Goal: Information Seeking & Learning: Check status

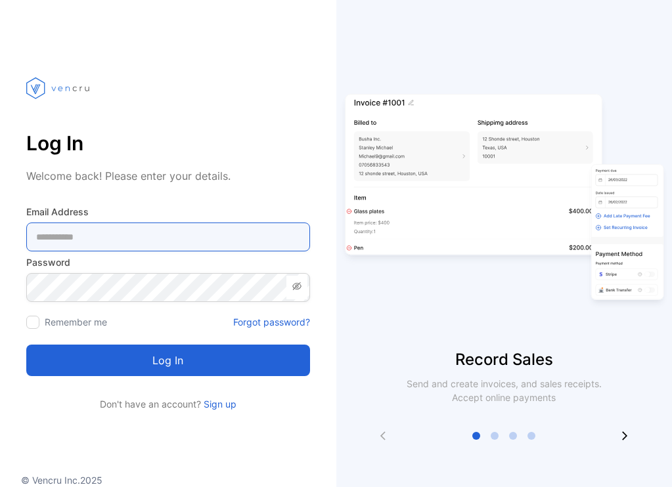
type Address-inputemail "**********"
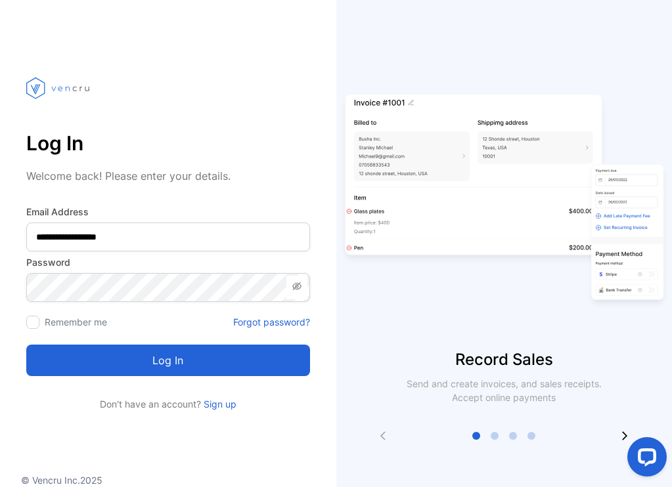
click at [160, 369] on button "Log in" at bounding box center [168, 361] width 284 height 32
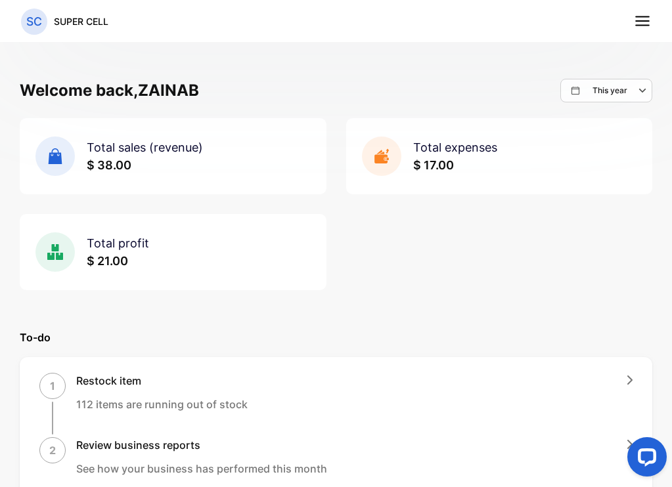
click at [655, 21] on nav "SC SUPER CELL" at bounding box center [336, 21] width 672 height 42
click at [646, 29] on icon at bounding box center [642, 20] width 17 height 17
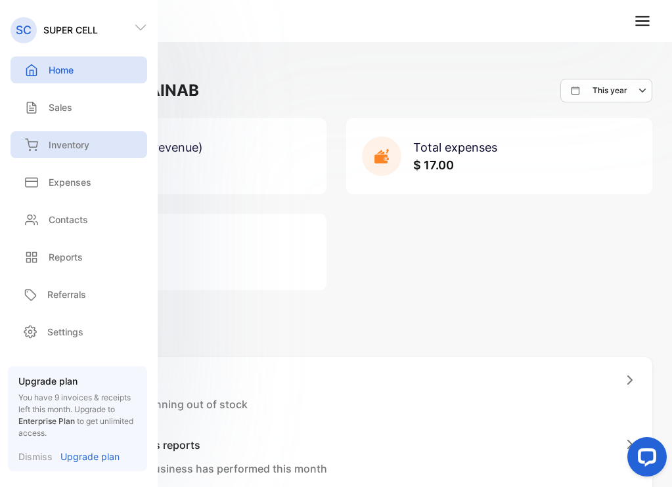
click at [97, 141] on div "Inventory" at bounding box center [79, 144] width 137 height 27
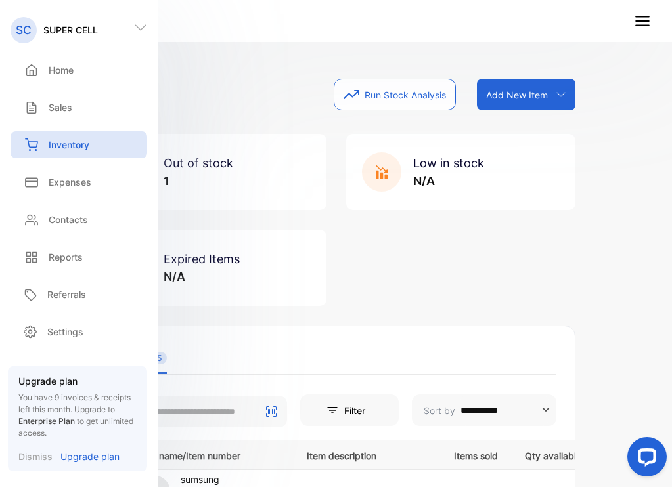
click at [179, 106] on div "Inventory Run Stock Analysis Add New Item Add item manually Import item Scan ba…" at bounding box center [336, 95] width 479 height 32
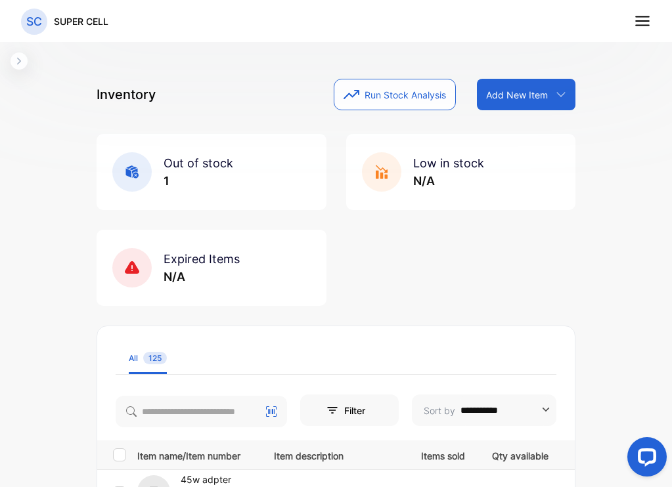
click at [19, 56] on icon "button" at bounding box center [19, 61] width 11 height 11
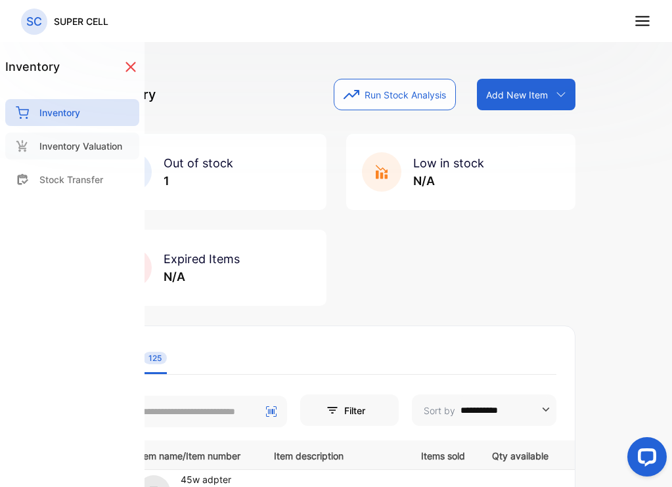
click at [93, 157] on div "Inventory Valuation" at bounding box center [72, 146] width 134 height 27
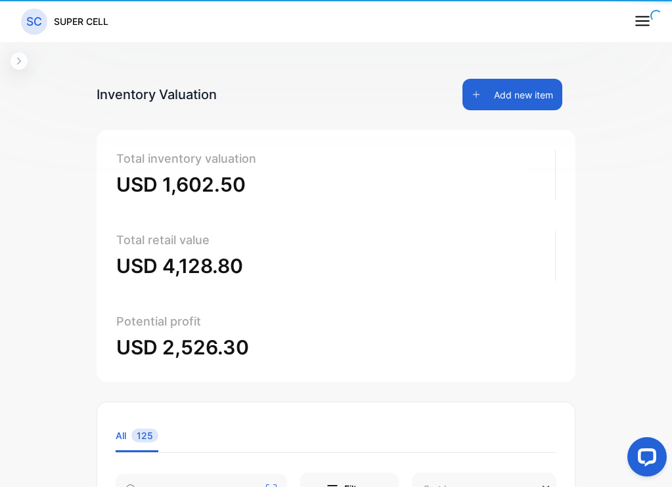
type input "**********"
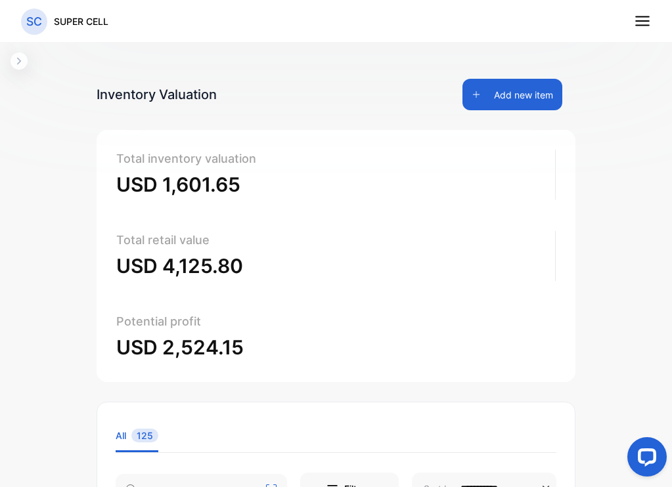
click at [15, 70] on div "**********" at bounding box center [336, 275] width 672 height 550
click at [18, 64] on icon "button" at bounding box center [19, 61] width 4 height 7
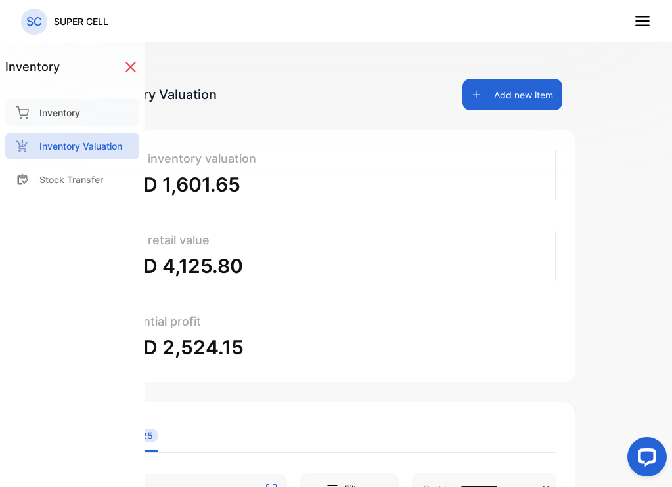
click at [64, 106] on p "Inventory" at bounding box center [59, 113] width 41 height 14
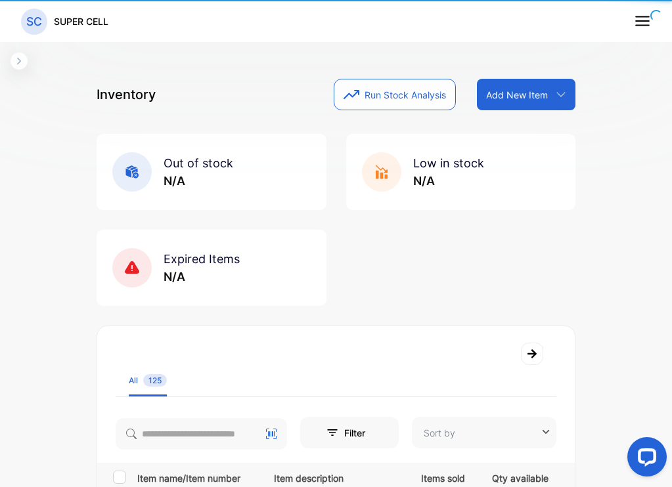
type input "**********"
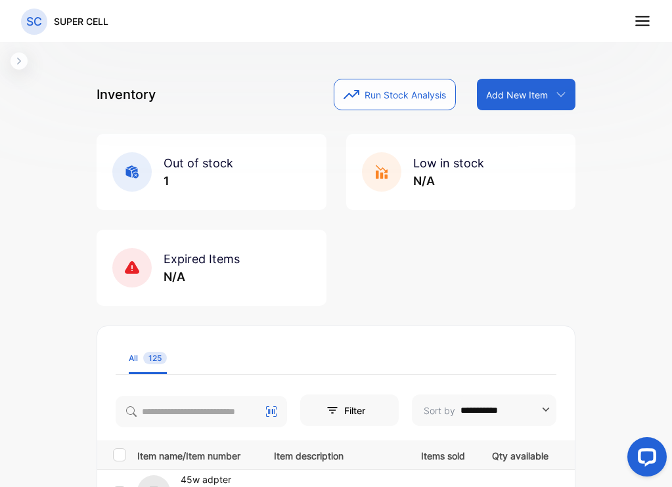
click at [648, 21] on line at bounding box center [642, 21] width 13 height 0
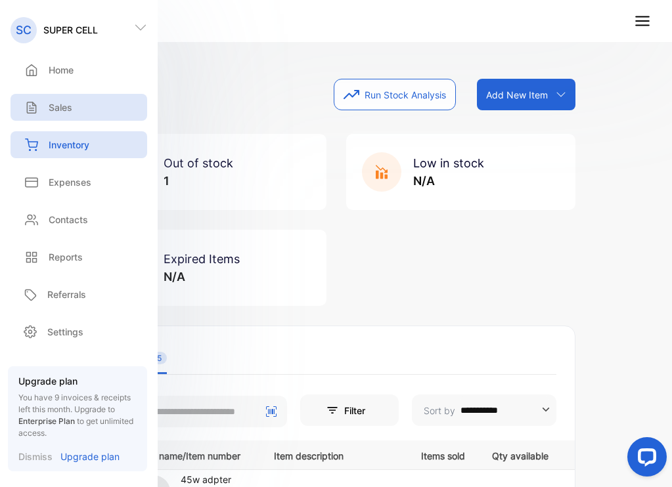
click at [56, 102] on p "Sales" at bounding box center [61, 107] width 24 height 14
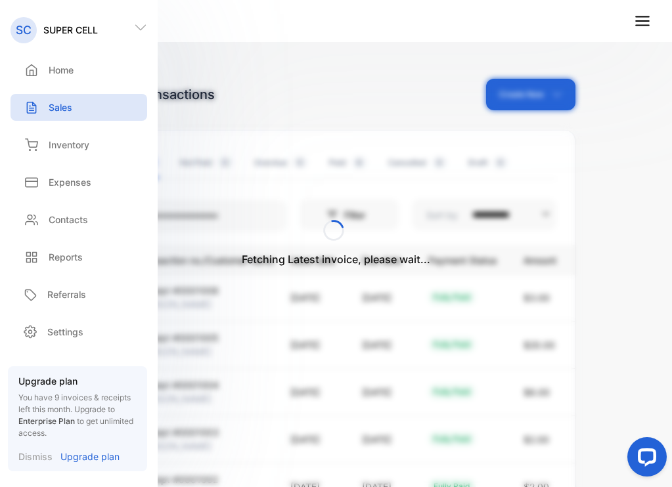
click at [279, 108] on div "Fetching Latest invoice, please wait..." at bounding box center [336, 243] width 672 height 487
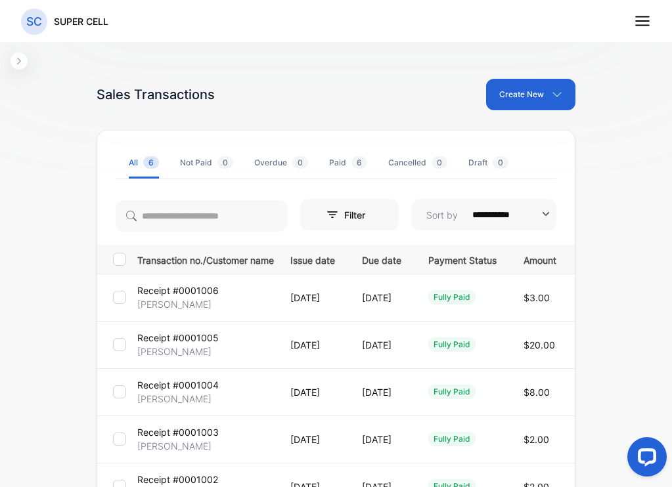
click at [124, 345] on div at bounding box center [119, 344] width 13 height 13
click at [353, 164] on span "6" at bounding box center [359, 162] width 16 height 12
click at [347, 160] on div "Paid 6" at bounding box center [348, 163] width 38 height 12
click at [16, 66] on icon "button" at bounding box center [19, 61] width 11 height 11
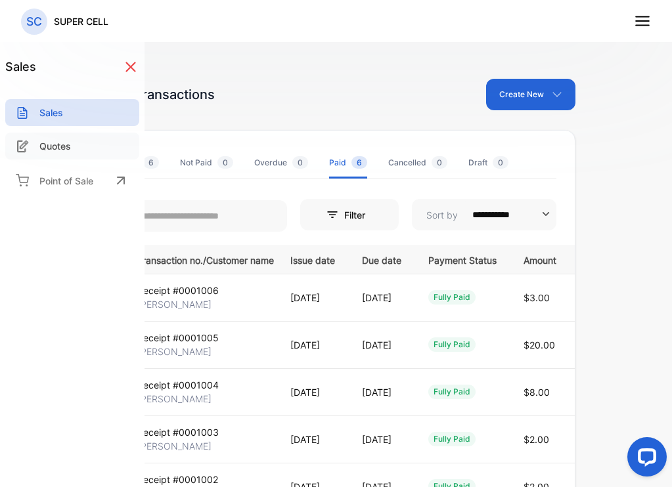
click at [61, 153] on div "Quotes" at bounding box center [72, 146] width 134 height 27
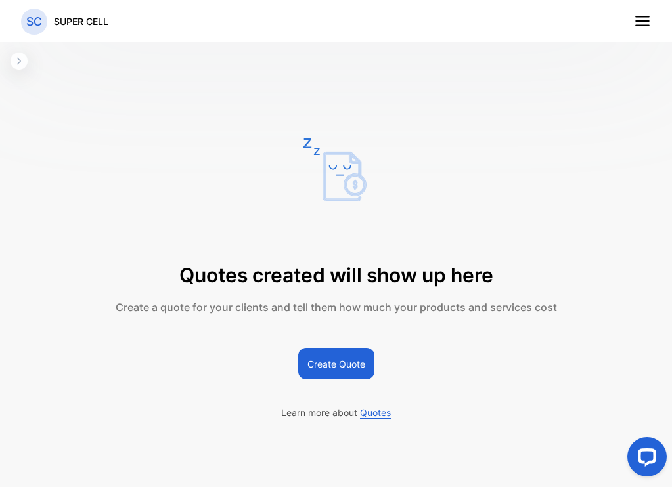
click at [22, 64] on icon "button" at bounding box center [19, 61] width 11 height 11
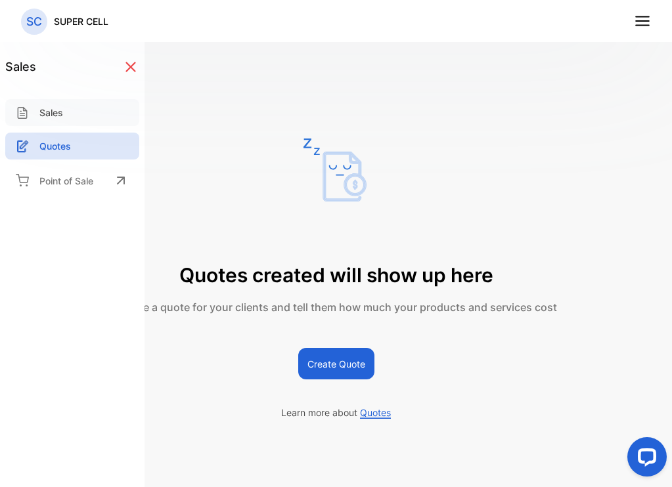
click at [78, 118] on div "Sales" at bounding box center [72, 112] width 134 height 27
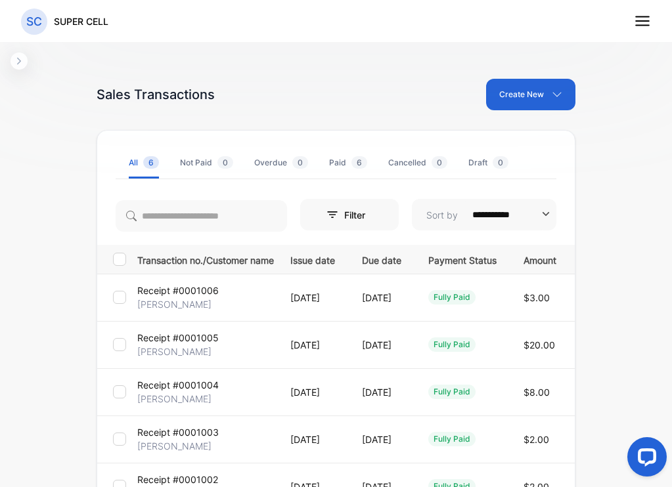
click at [646, 24] on icon at bounding box center [642, 20] width 17 height 17
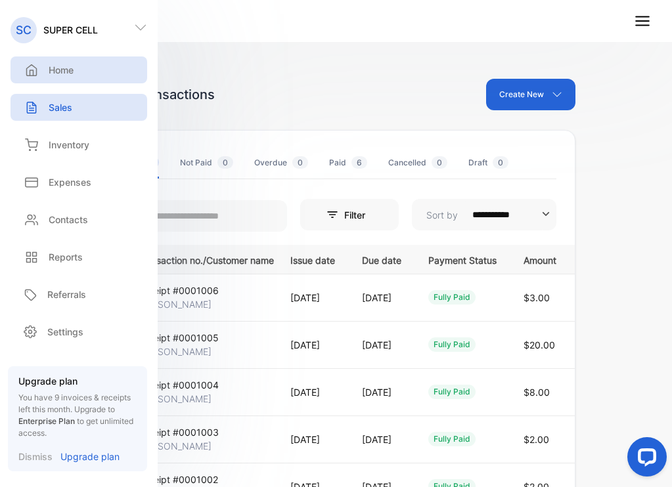
click at [83, 73] on div "Home" at bounding box center [79, 69] width 137 height 27
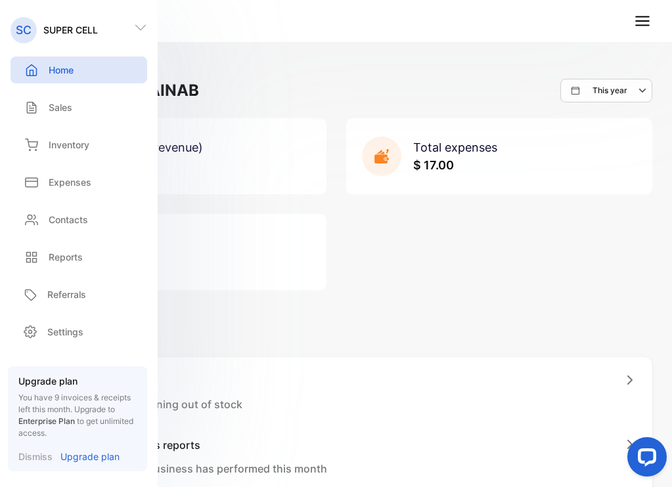
click at [517, 232] on div "Total sales (revenue) $ 38.00 Total expenses $ 17.00 Total profit $ 21.00" at bounding box center [336, 204] width 633 height 172
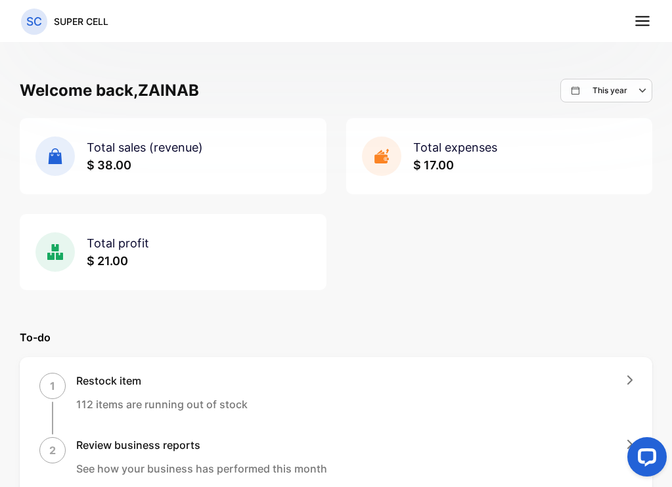
click at [189, 151] on span "Total sales (revenue)" at bounding box center [145, 148] width 116 height 14
click at [62, 156] on rect at bounding box center [54, 156] width 39 height 39
click at [108, 156] on div "Total sales (revenue) $ 38.00" at bounding box center [145, 156] width 116 height 35
click at [47, 153] on rect at bounding box center [54, 156] width 39 height 39
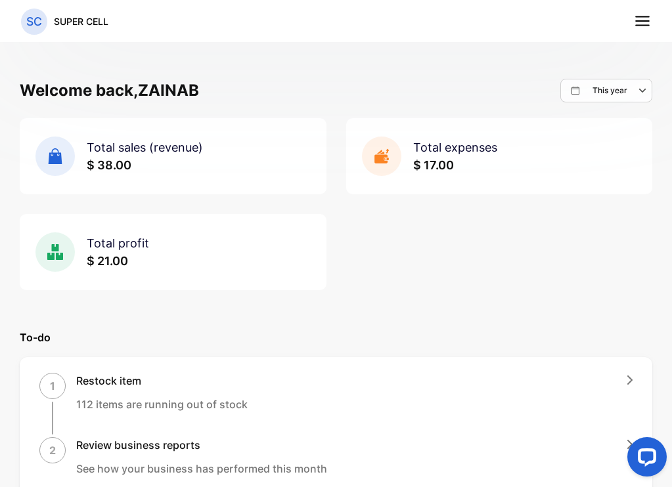
click at [117, 166] on span "$ 38.00" at bounding box center [109, 165] width 45 height 14
click at [64, 248] on rect at bounding box center [54, 252] width 39 height 39
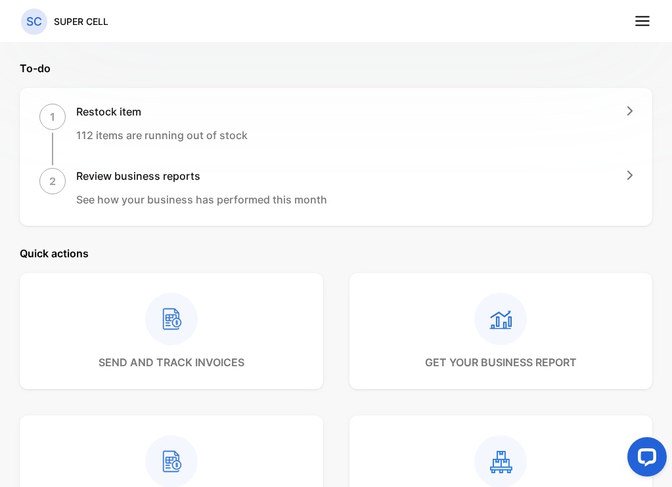
scroll to position [286, 0]
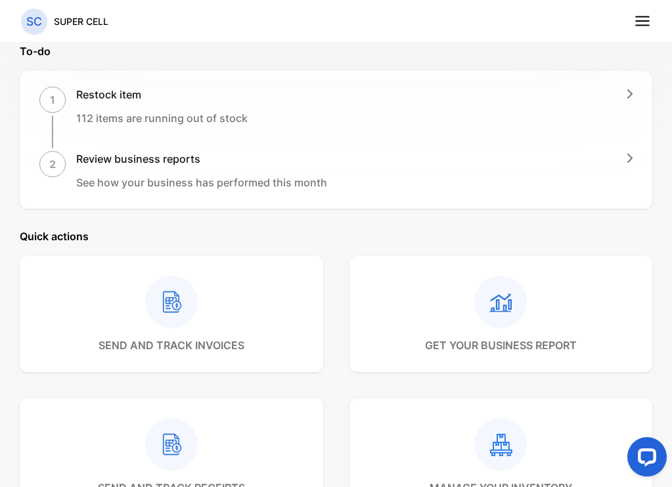
click at [497, 284] on rect at bounding box center [500, 302] width 53 height 53
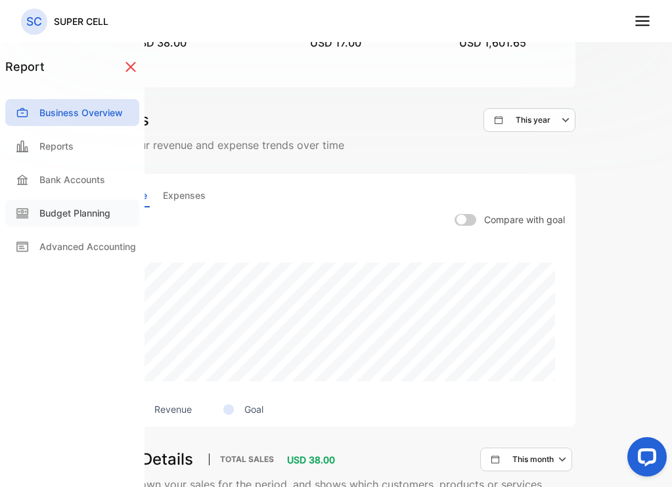
click at [83, 223] on div "Budget Planning" at bounding box center [72, 213] width 134 height 27
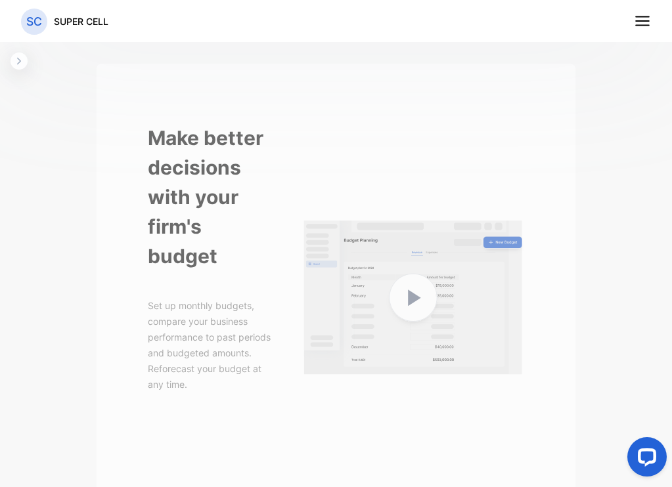
click at [652, 13] on nav "SC SUPER CELL" at bounding box center [336, 21] width 672 height 42
click at [649, 15] on icon at bounding box center [642, 20] width 17 height 17
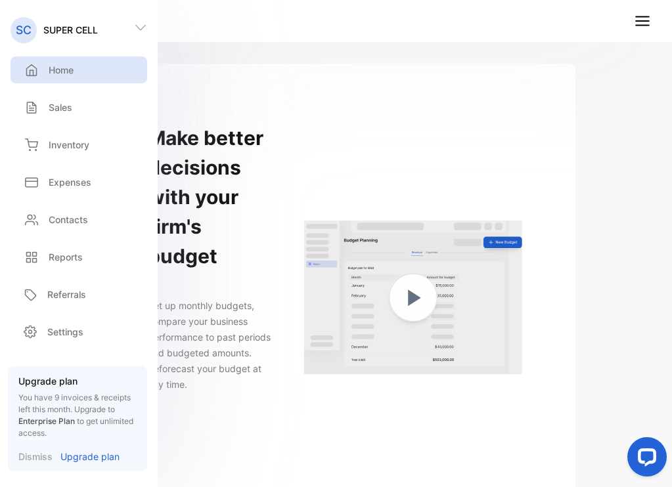
click at [49, 70] on p "Home" at bounding box center [61, 70] width 25 height 14
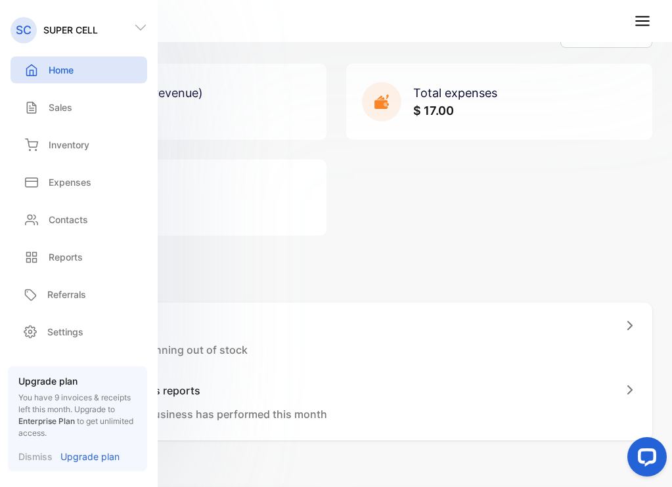
click at [352, 284] on p "To-do" at bounding box center [336, 283] width 633 height 16
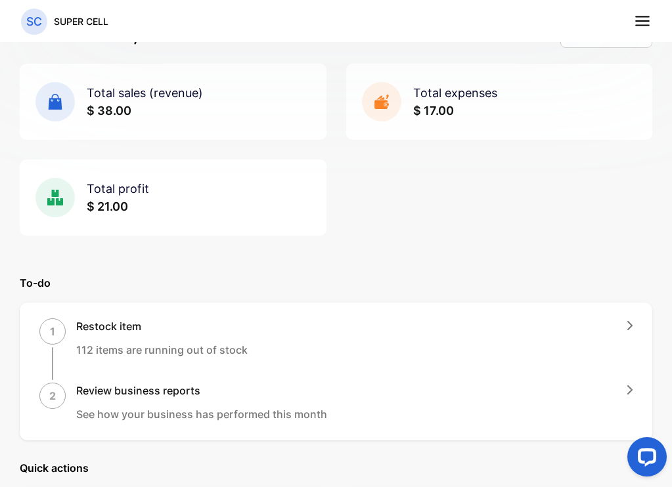
click at [376, 111] on rect at bounding box center [381, 101] width 39 height 39
click at [644, 16] on icon at bounding box center [642, 20] width 17 height 17
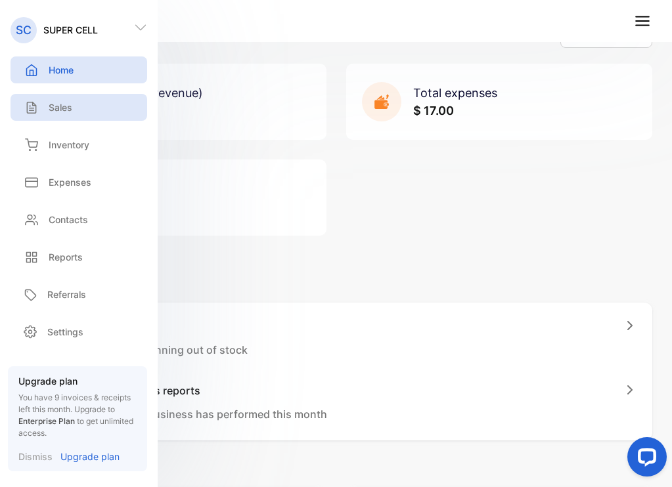
click at [50, 112] on p "Sales" at bounding box center [61, 107] width 24 height 14
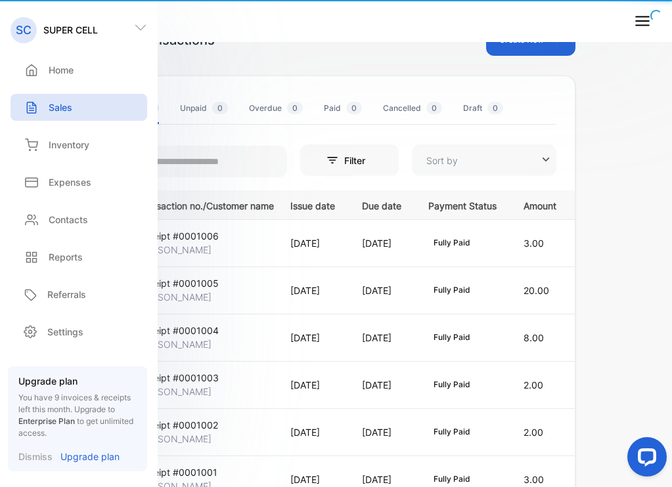
type input "**********"
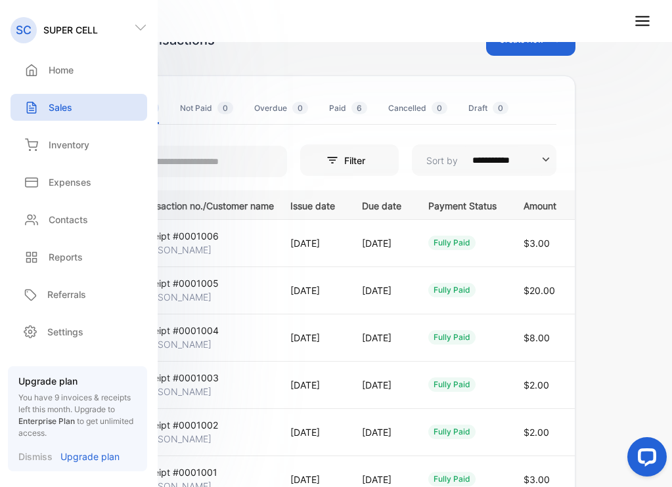
click at [650, 127] on div "**********" at bounding box center [336, 275] width 672 height 550
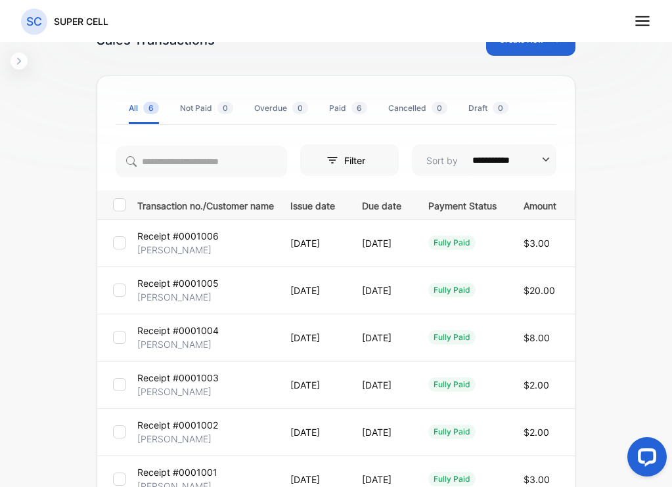
click at [476, 247] on div "fully paid" at bounding box center [451, 243] width 47 height 14
click at [476, 246] on div "fully paid" at bounding box center [451, 243] width 47 height 14
click at [401, 242] on p "[DATE]" at bounding box center [381, 243] width 39 height 14
click at [163, 245] on p "[PERSON_NAME]" at bounding box center [174, 250] width 74 height 14
click at [175, 234] on p "Receipt #0001006" at bounding box center [177, 236] width 81 height 14
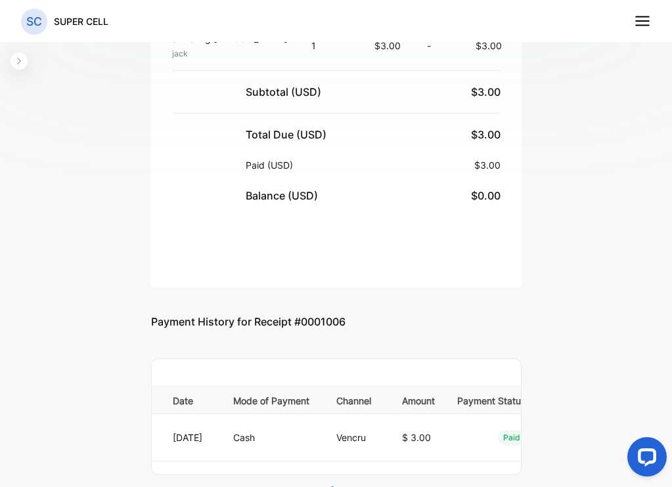
scroll to position [492, 0]
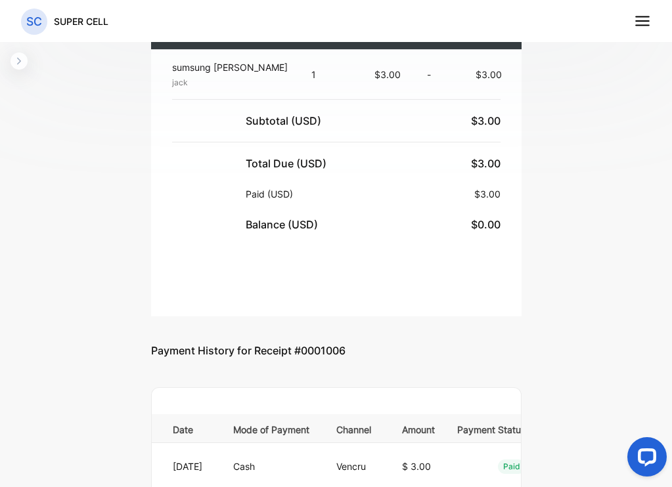
click at [19, 66] on icon "button" at bounding box center [19, 61] width 11 height 11
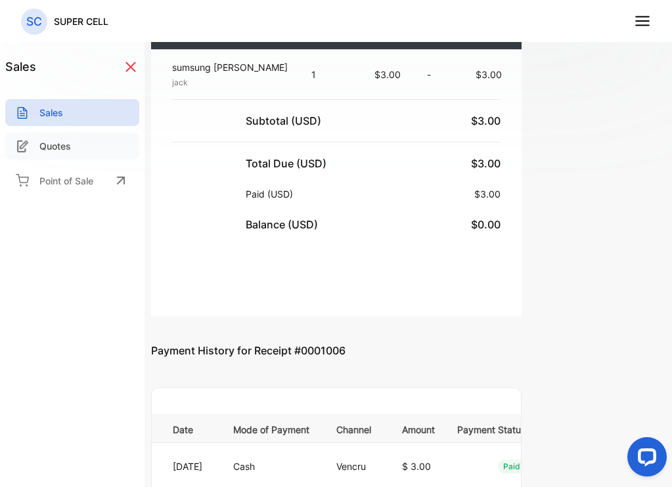
click at [58, 148] on p "Quotes" at bounding box center [55, 146] width 32 height 14
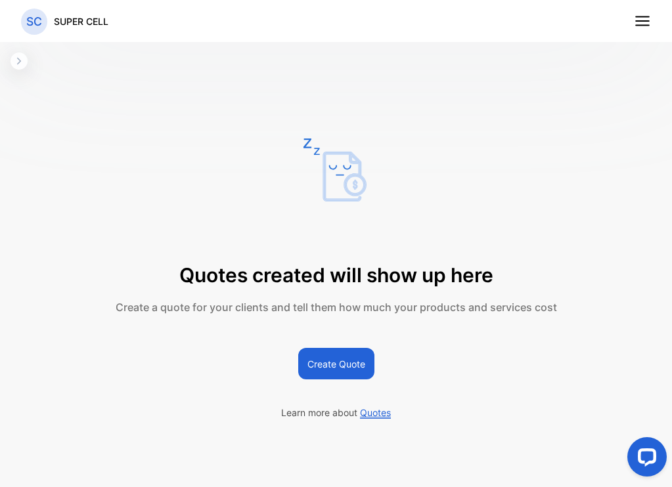
click at [16, 67] on button "button" at bounding box center [19, 61] width 17 height 17
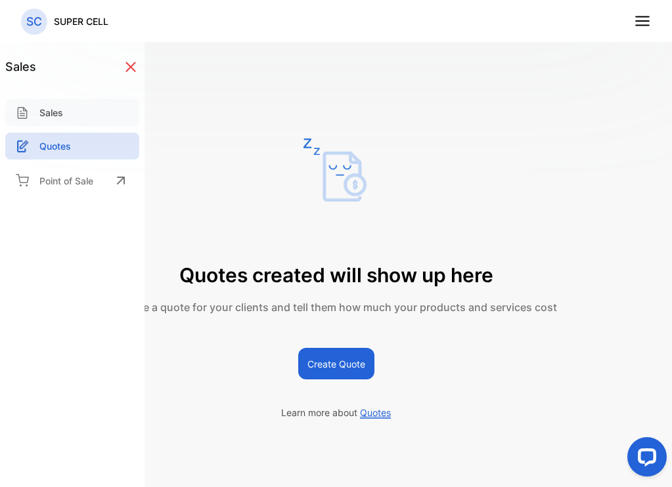
click at [56, 112] on p "Sales" at bounding box center [51, 113] width 24 height 14
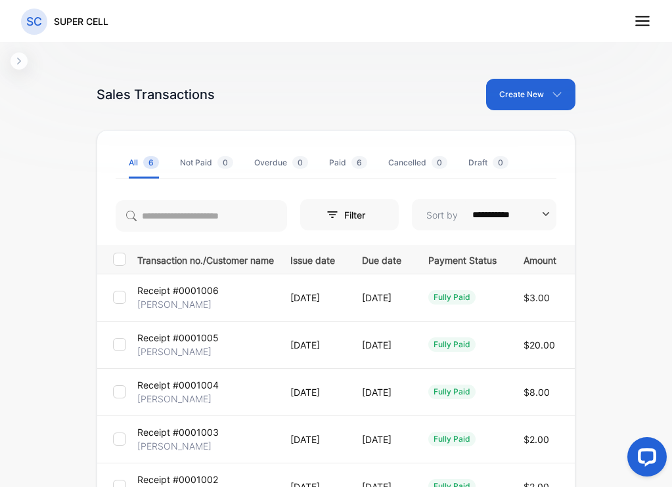
click at [644, 27] on icon at bounding box center [642, 20] width 17 height 17
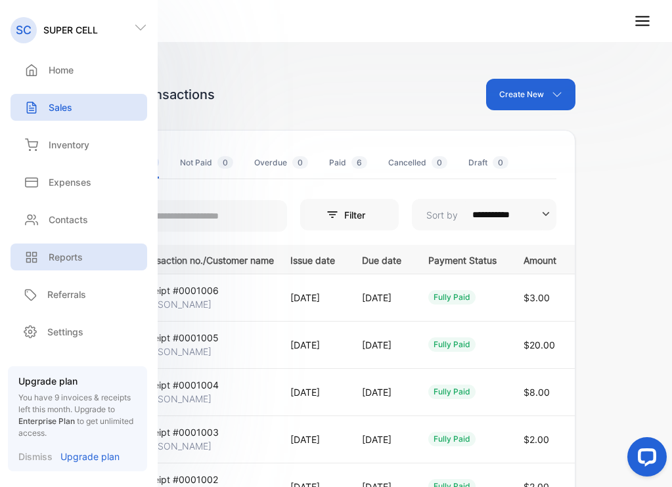
click at [55, 256] on p "Reports" at bounding box center [66, 257] width 34 height 14
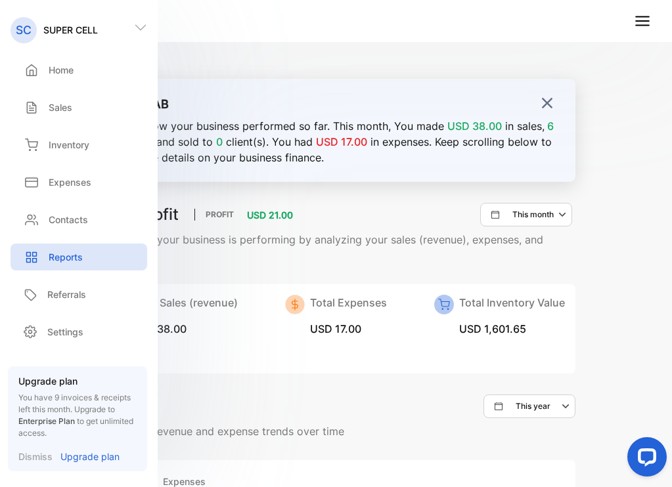
click at [270, 370] on div "Total Sales (revenue) USD 38.00 Total Expenses USD 17.00 Total Inventory Value …" at bounding box center [336, 328] width 479 height 89
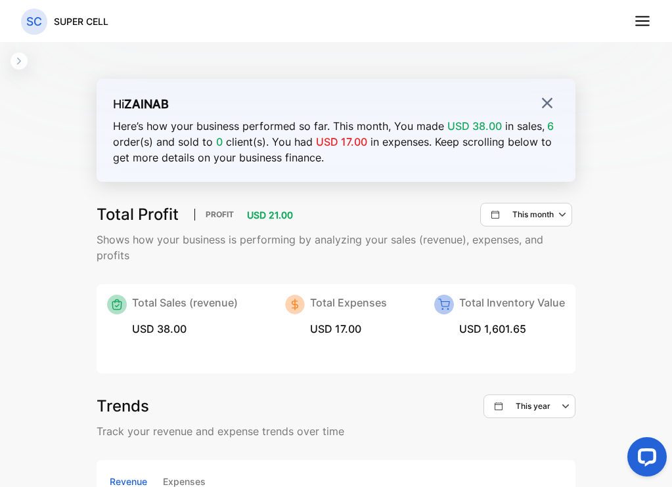
click at [543, 106] on img at bounding box center [547, 103] width 13 height 13
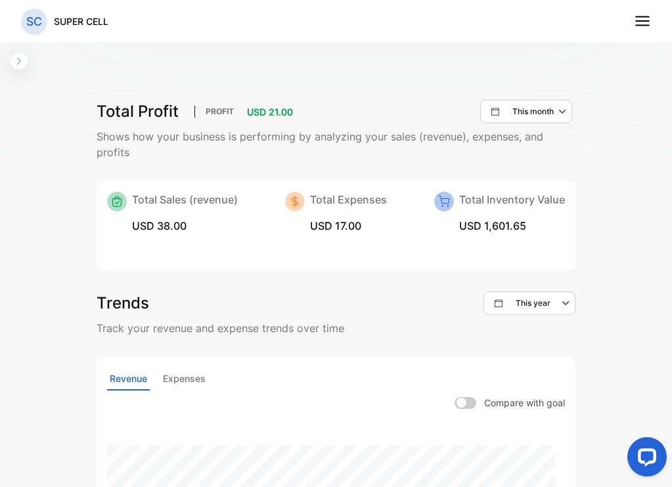
click at [122, 205] on img at bounding box center [117, 202] width 20 height 20
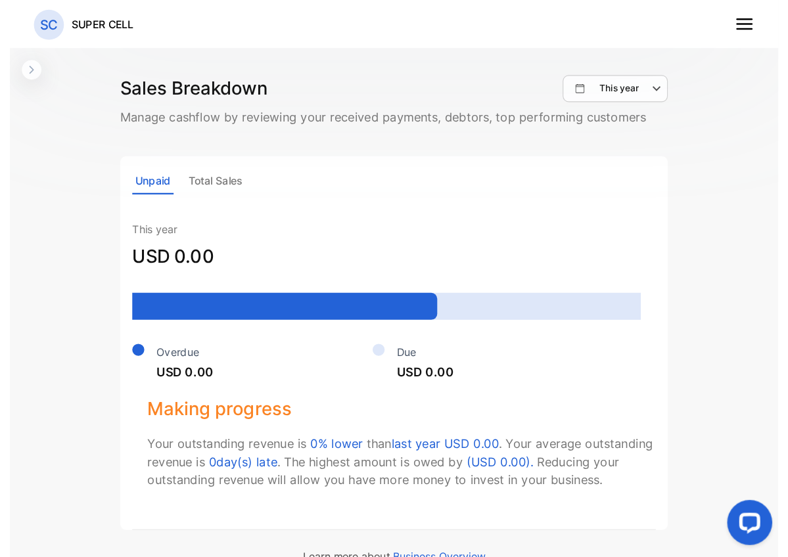
scroll to position [722, 0]
